Goal: Information Seeking & Learning: Learn about a topic

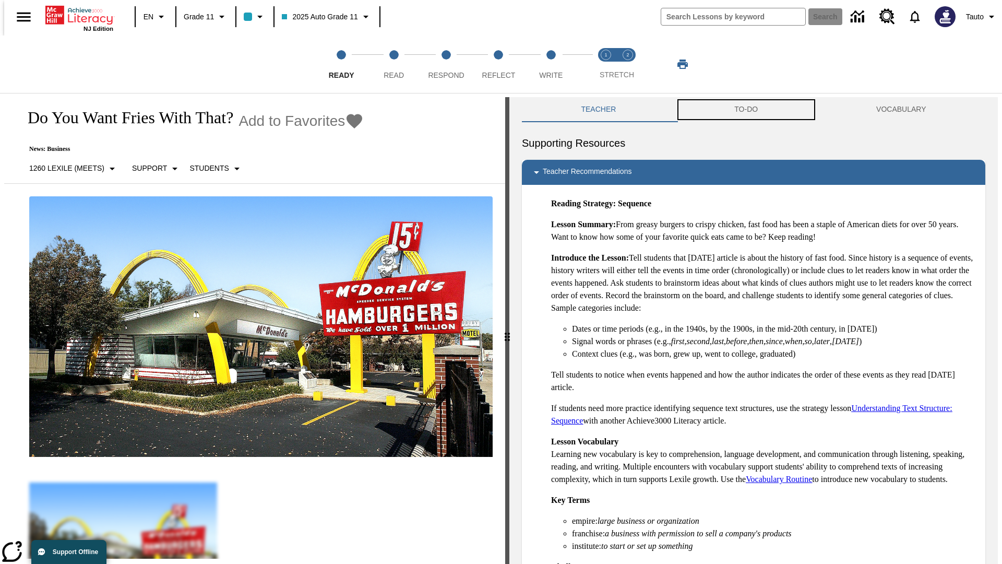
click at [746, 110] on button "TO-DO" at bounding box center [746, 109] width 142 height 25
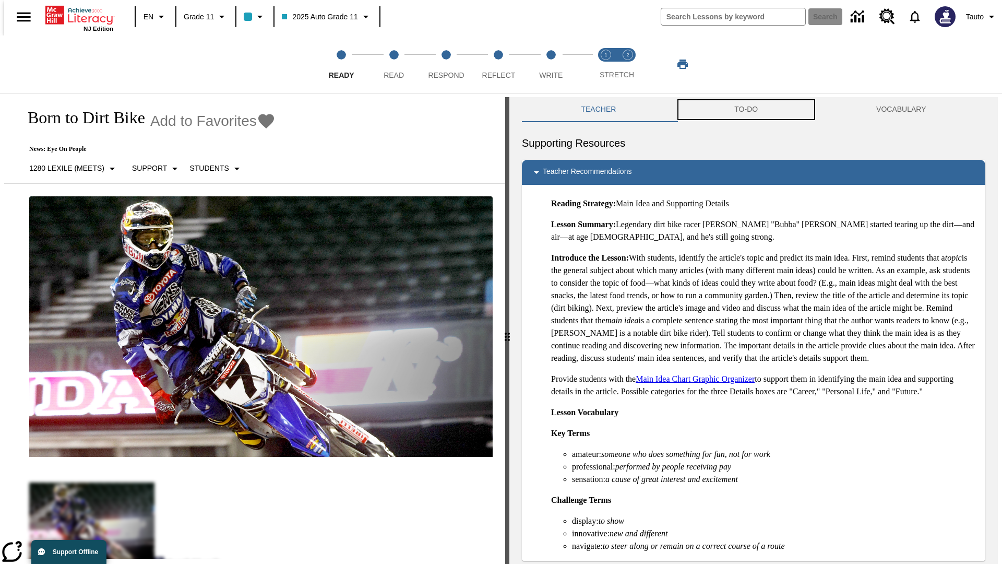
click at [746, 110] on button "TO-DO" at bounding box center [746, 109] width 142 height 25
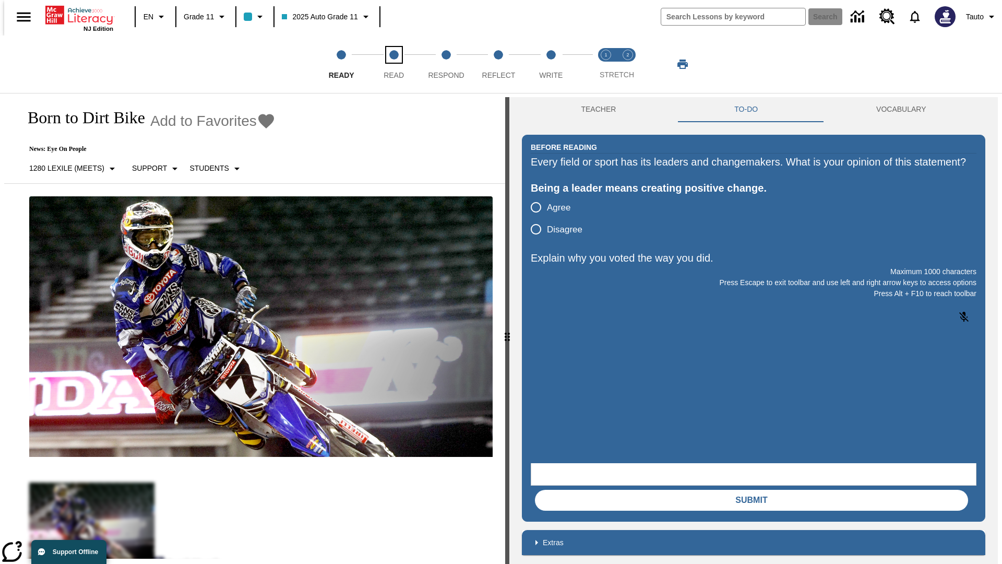
click at [394, 64] on span "Read" at bounding box center [394, 71] width 20 height 19
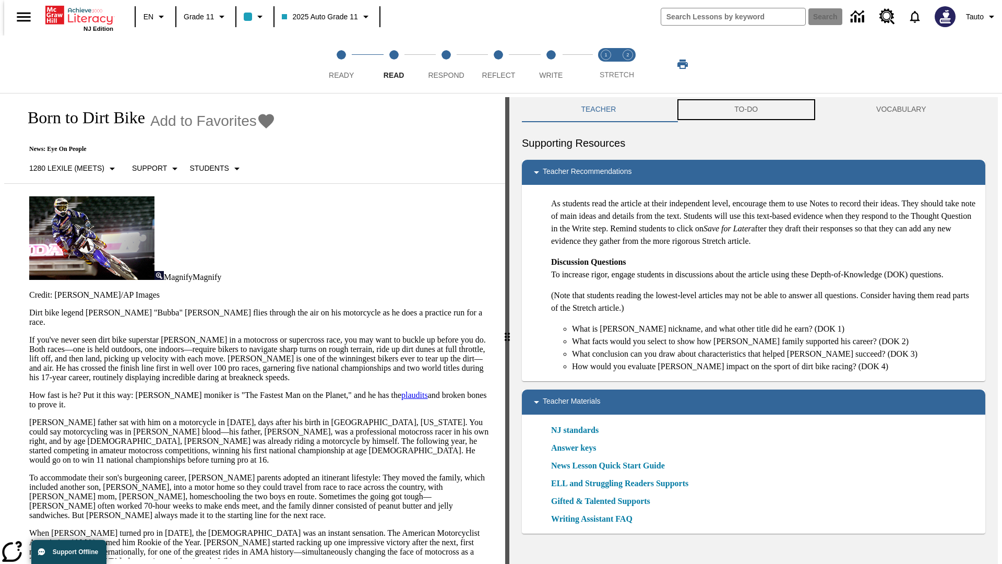
scroll to position [1, 0]
click at [746, 110] on button "TO-DO" at bounding box center [746, 109] width 142 height 25
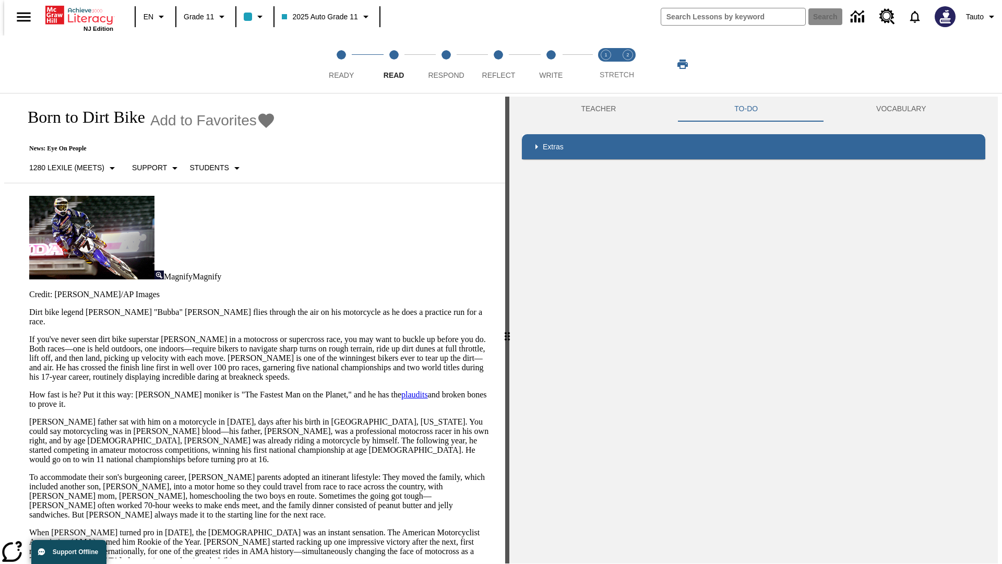
click at [29, 335] on p "If you've never seen dirt bike superstar [PERSON_NAME] in a motocross or superc…" at bounding box center [260, 358] width 463 height 47
